Goal: Information Seeking & Learning: Learn about a topic

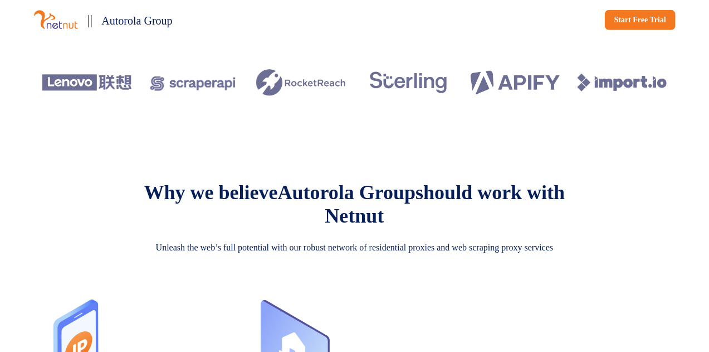
scroll to position [280, 0]
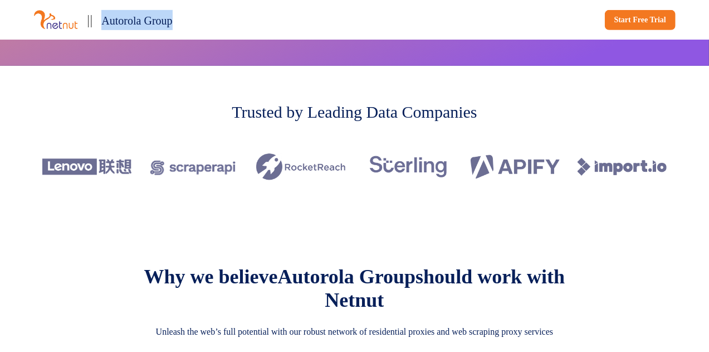
drag, startPoint x: 105, startPoint y: 19, endPoint x: 197, endPoint y: 26, distance: 92.2
click at [197, 26] on div "|| Autorola Group" at bounding box center [191, 20] width 317 height 22
click at [684, 228] on div "Trusted by Leading Data Companies" at bounding box center [354, 148] width 709 height 165
drag, startPoint x: 169, startPoint y: 284, endPoint x: 559, endPoint y: 307, distance: 390.6
click at [559, 307] on p "Why we believe Autorola Group should work with Netnut" at bounding box center [355, 288] width 446 height 47
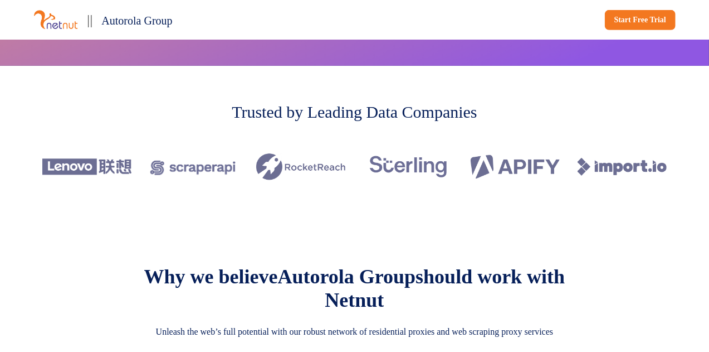
click at [617, 281] on div "Why we believe Autorola Group should work with Netnut Unleash the web’s full po…" at bounding box center [354, 308] width 642 height 87
drag, startPoint x: 160, startPoint y: 26, endPoint x: 193, endPoint y: 26, distance: 32.9
click at [193, 26] on div "|| Autorola Group" at bounding box center [191, 20] width 317 height 22
drag, startPoint x: 353, startPoint y: 288, endPoint x: 536, endPoint y: 317, distance: 185.6
click at [536, 311] on p "Why we believe Autorola Group should work with Netnut" at bounding box center [355, 288] width 446 height 47
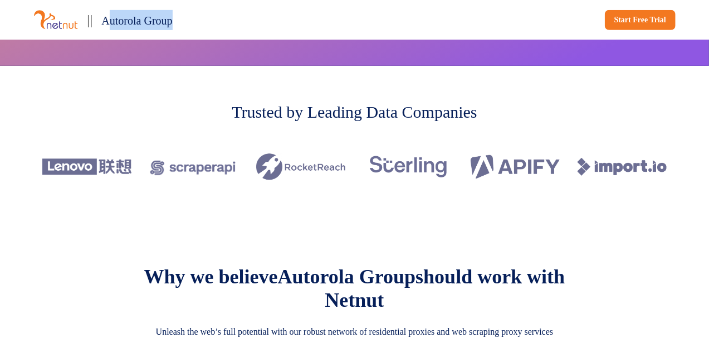
drag, startPoint x: 113, startPoint y: 23, endPoint x: 209, endPoint y: 28, distance: 97.1
click at [209, 28] on div "|| Autorola Group" at bounding box center [191, 20] width 317 height 22
click at [110, 111] on div "Trusted by Leading Data Companies" at bounding box center [354, 148] width 709 height 165
